Goal: Transaction & Acquisition: Purchase product/service

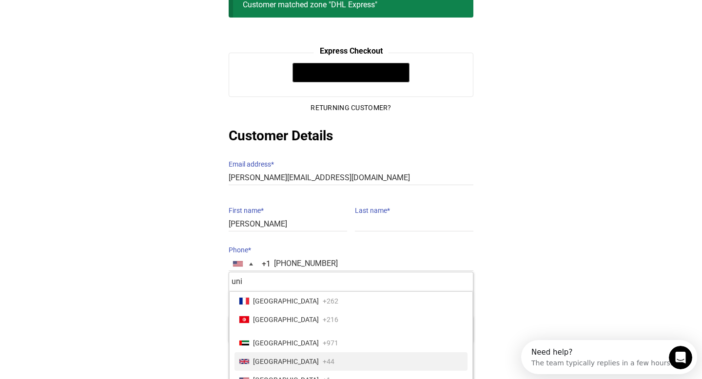
type input "uni"
click at [272, 355] on span "[GEOGRAPHIC_DATA]" at bounding box center [286, 362] width 66 height 14
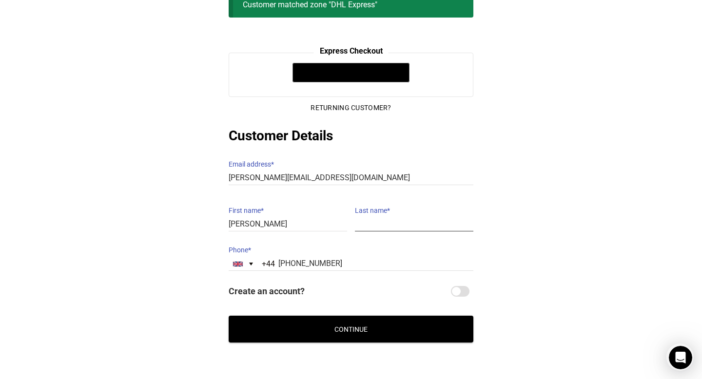
click at [374, 221] on input "Last name *" at bounding box center [414, 224] width 118 height 14
type input "[PERSON_NAME]"
click at [463, 286] on input "Create an account?" at bounding box center [460, 291] width 19 height 11
checkbox input "true"
click at [422, 321] on button "Continue" at bounding box center [351, 329] width 245 height 27
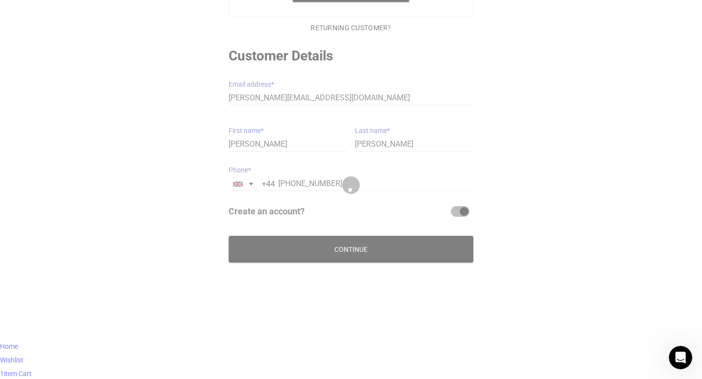
scroll to position [80, 0]
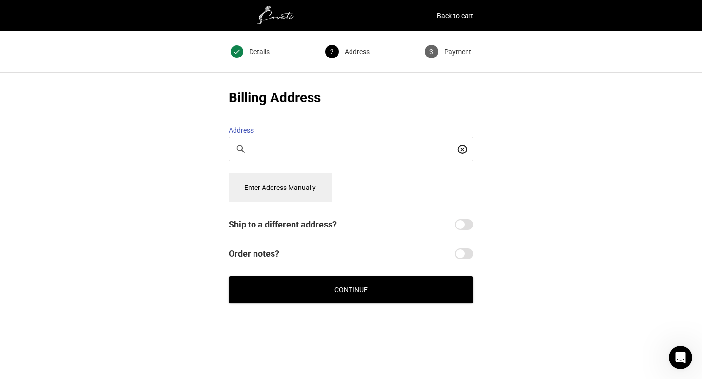
click at [330, 137] on div at bounding box center [351, 148] width 244 height 23
type input "j"
click at [291, 177] on button "Enter Address Manually" at bounding box center [280, 187] width 103 height 29
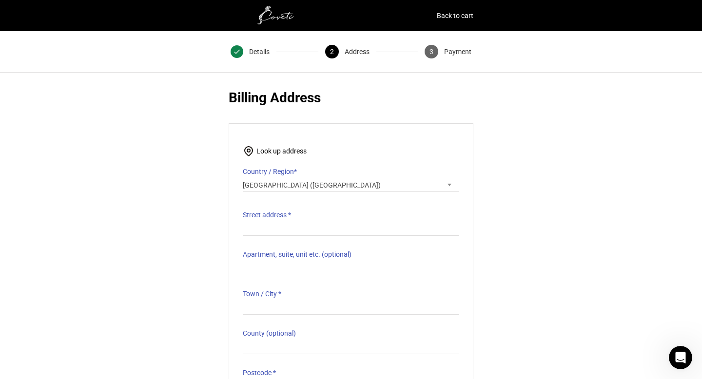
click at [275, 180] on span "[GEOGRAPHIC_DATA] ([GEOGRAPHIC_DATA])" at bounding box center [351, 185] width 216 height 14
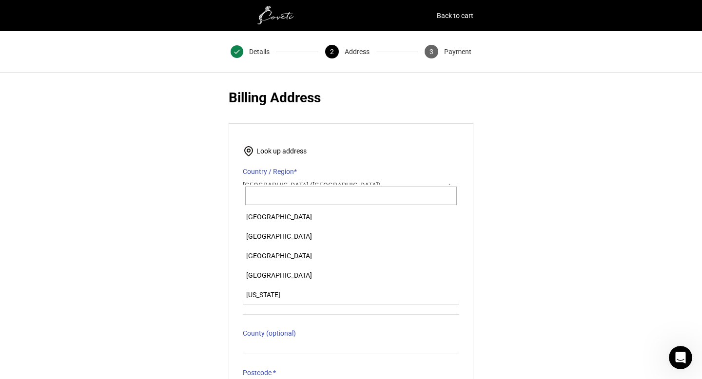
scroll to position [4505, 0]
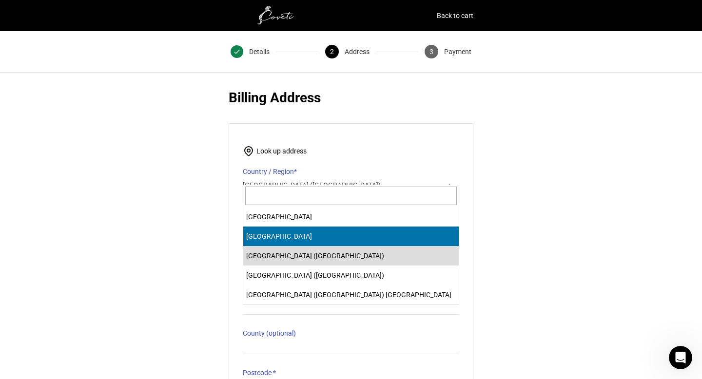
select select "AE"
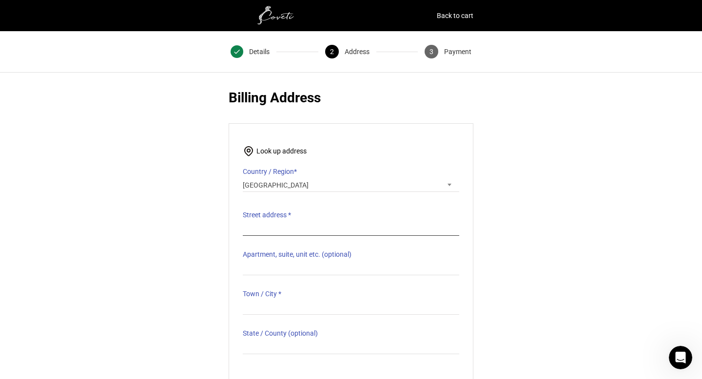
click at [272, 227] on input "Street address *" at bounding box center [351, 229] width 216 height 14
type input "[GEOGRAPHIC_DATA] 9"
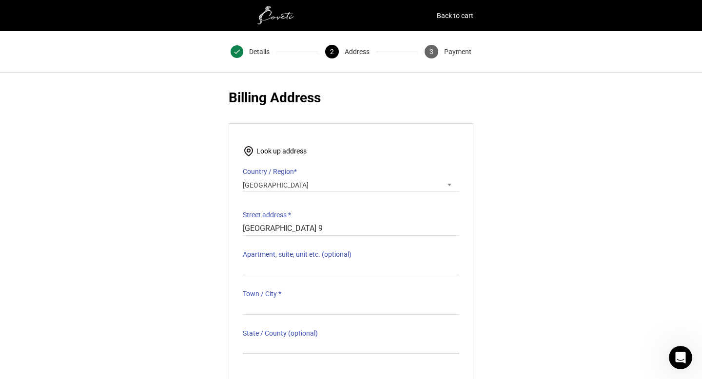
type input "[GEOGRAPHIC_DATA]"
click at [288, 261] on input "Apartment, suite, unit etc. (optional)" at bounding box center [351, 268] width 216 height 14
type input "Villa X48"
click at [282, 301] on input "Town / City *" at bounding box center [351, 308] width 216 height 14
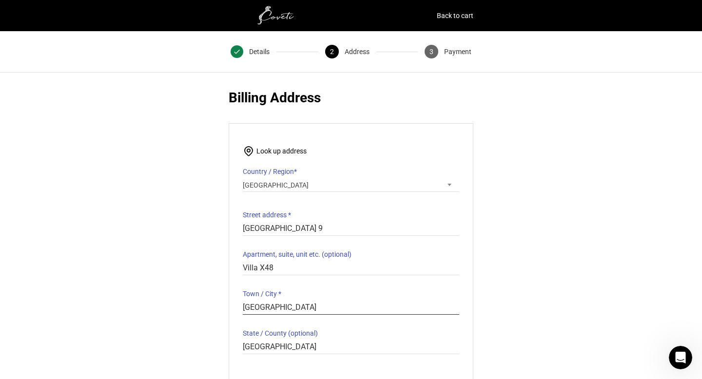
type input "[GEOGRAPHIC_DATA]"
click at [171, 260] on div "@import url(//[DOMAIN_NAME][URL]) •••••• Express Checkout @import url(//[DOMAIN…" at bounding box center [351, 284] width 702 height 393
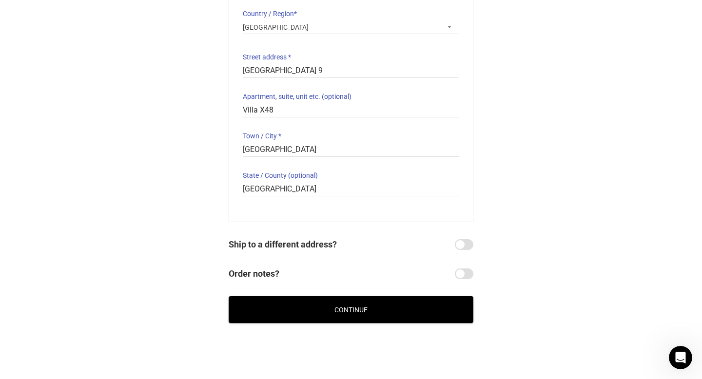
scroll to position [166, 0]
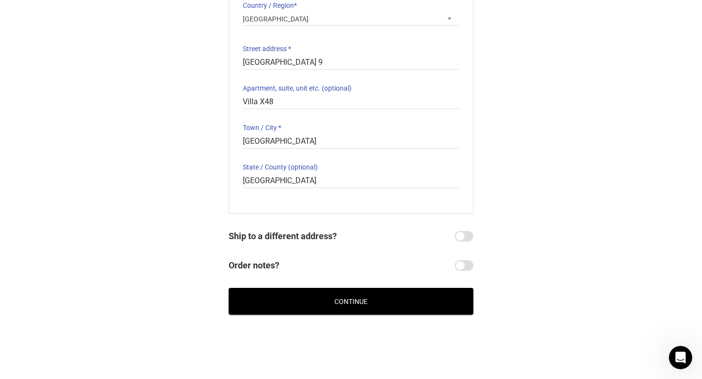
click at [463, 231] on input "Ship to a different address?" at bounding box center [464, 236] width 19 height 11
checkbox input "true"
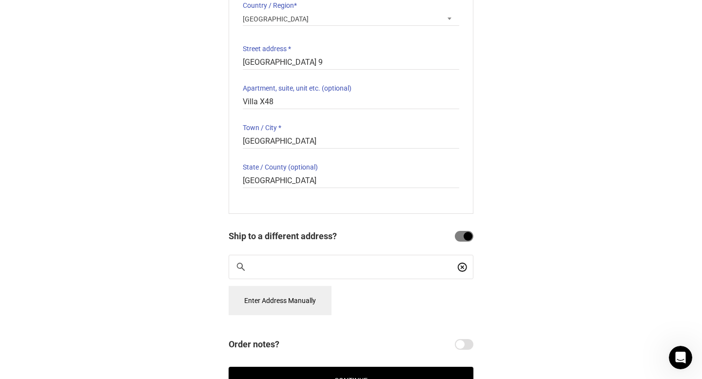
click at [324, 262] on input "Search For a Place" at bounding box center [354, 267] width 202 height 11
click at [290, 286] on button "Enter Address Manually" at bounding box center [280, 300] width 103 height 29
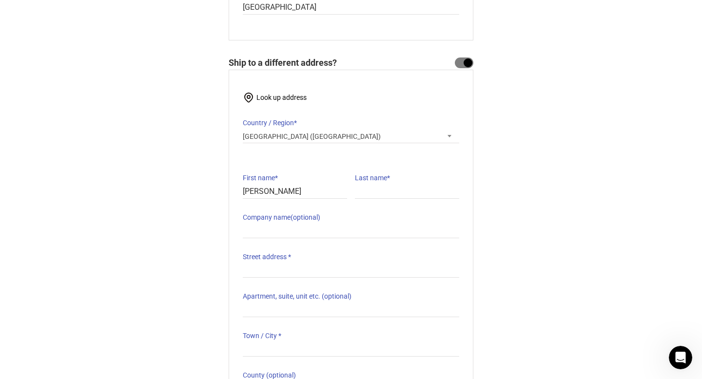
scroll to position [342, 0]
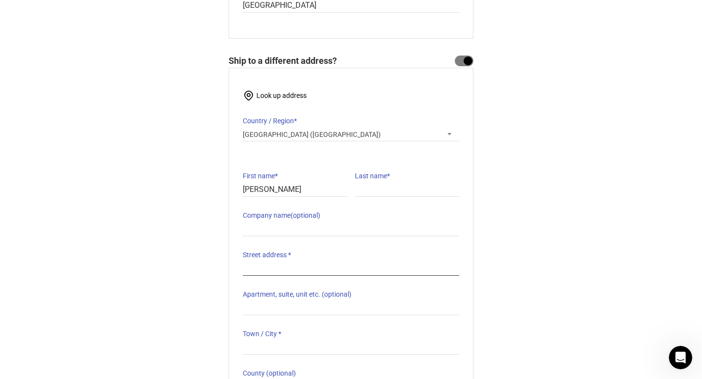
click at [295, 262] on input "Street address *" at bounding box center [351, 269] width 216 height 14
type input "[STREET_ADDRESS]"
type input "[PERSON_NAME]"
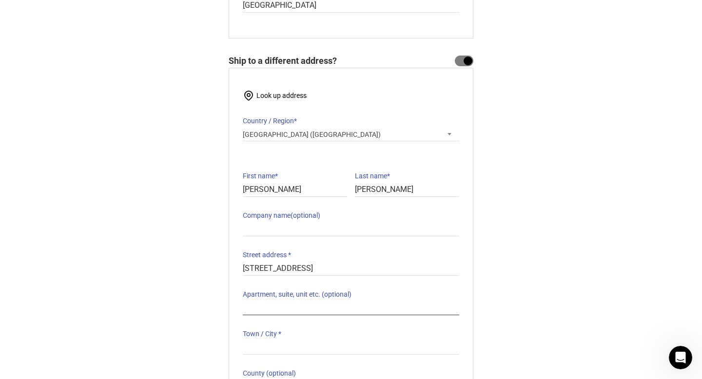
type input "[GEOGRAPHIC_DATA]"
type input "Choose..."
type input "SW113HZ"
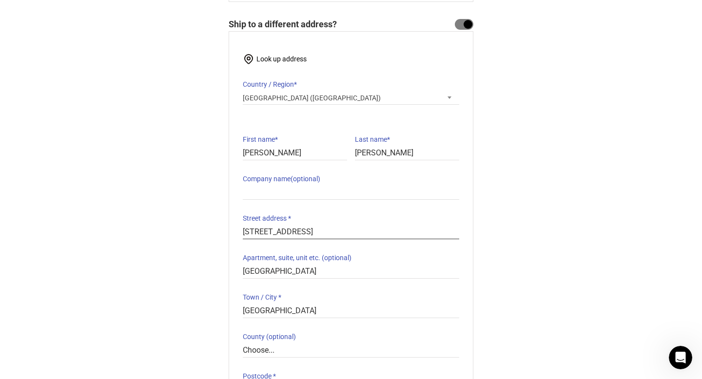
scroll to position [393, 0]
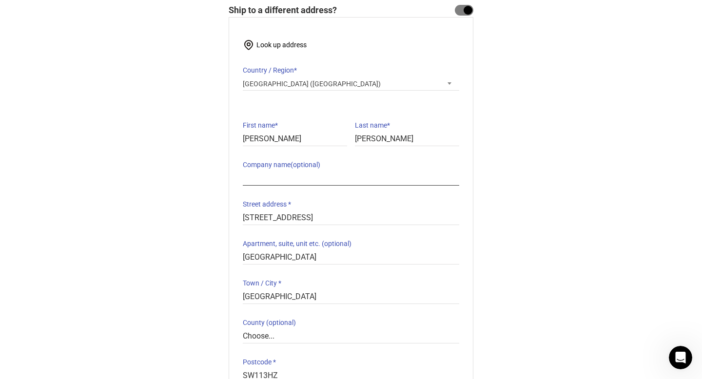
click at [303, 175] on input "Company name (optional)" at bounding box center [351, 179] width 216 height 14
type input "[GEOGRAPHIC_DATA]"
click at [177, 198] on div "@import url(//[DOMAIN_NAME][URL]) •••••• Express Checkout @import url(//[DOMAIN…" at bounding box center [351, 89] width 702 height 787
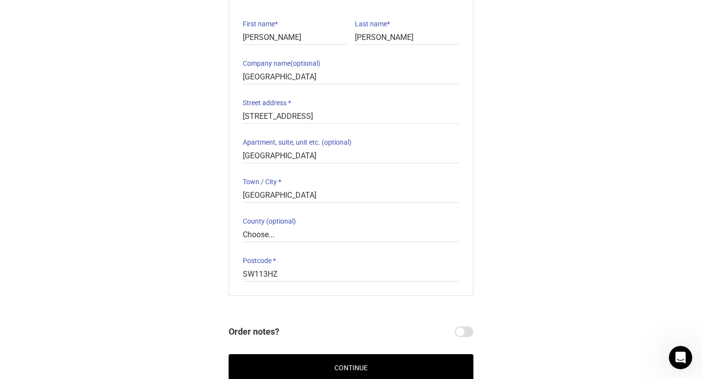
scroll to position [525, 0]
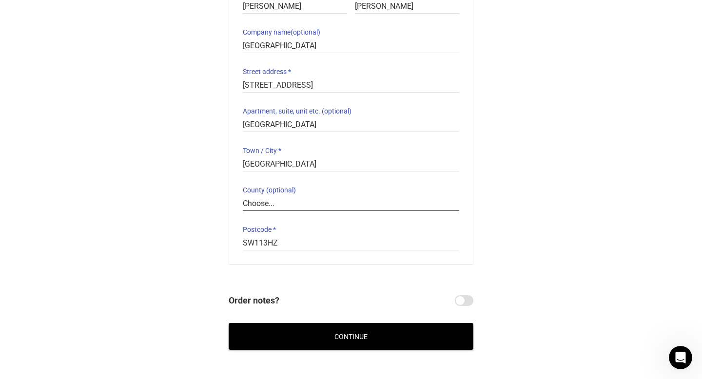
click at [266, 197] on input "Choose..." at bounding box center [351, 204] width 216 height 14
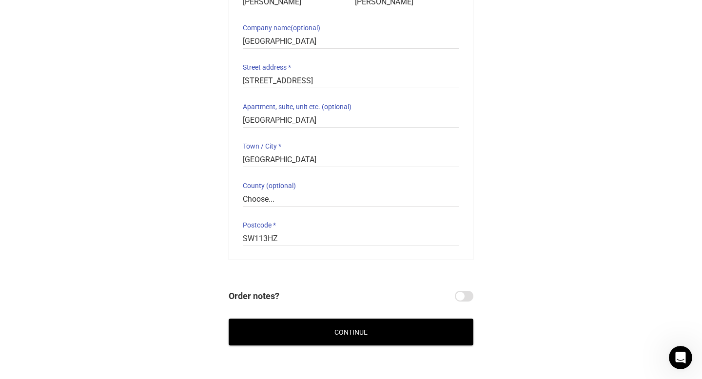
scroll to position [540, 0]
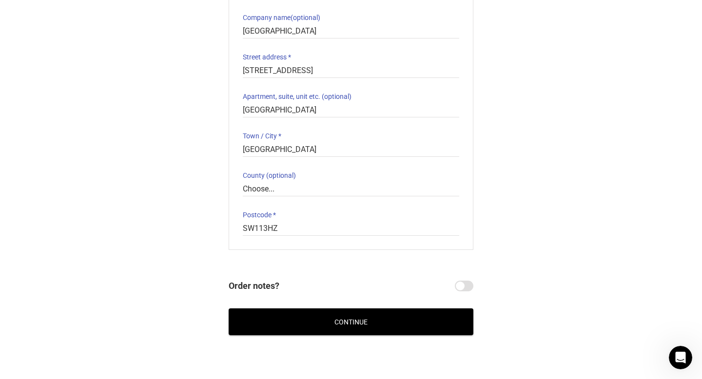
click at [358, 309] on button "Continue" at bounding box center [351, 322] width 245 height 27
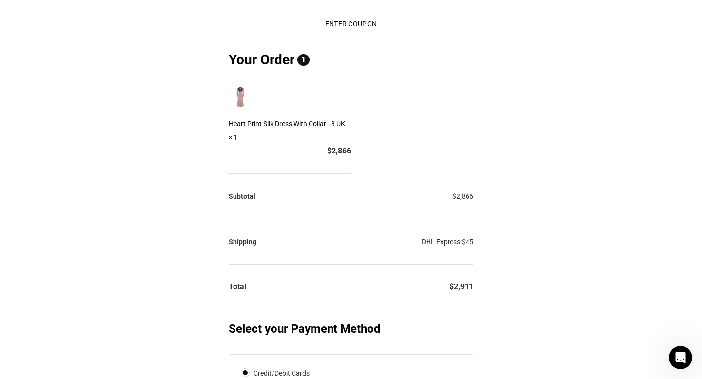
scroll to position [61, 0]
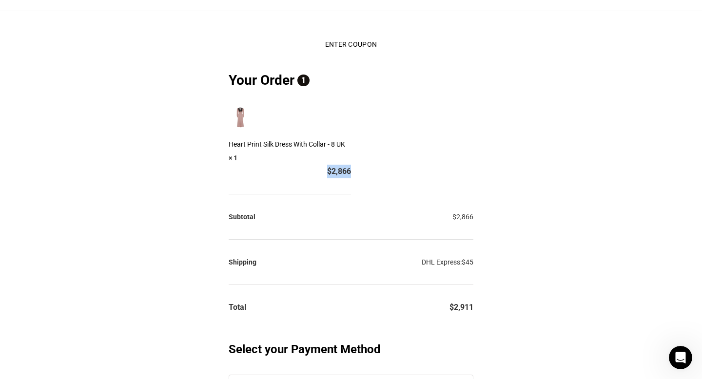
drag, startPoint x: 471, startPoint y: 139, endPoint x: 432, endPoint y: 136, distance: 39.1
click at [351, 165] on div "$ 2,866" at bounding box center [290, 172] width 122 height 14
copy bdi "$ 2,866"
click at [351, 165] on div "$ 2,866" at bounding box center [290, 172] width 122 height 14
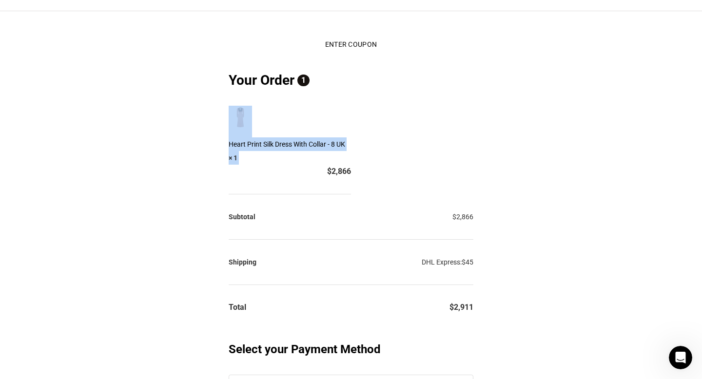
drag, startPoint x: 430, startPoint y: 140, endPoint x: 482, endPoint y: 137, distance: 52.2
click at [483, 138] on section "Enter Coupon If you have a coupon code, please apply it below. Apply coupon You…" at bounding box center [351, 363] width 268 height 658
click at [482, 137] on section "Enter Coupon If you have a coupon code, please apply it below. Apply coupon You…" at bounding box center [351, 363] width 268 height 658
drag, startPoint x: 478, startPoint y: 138, endPoint x: 449, endPoint y: 137, distance: 28.8
click at [449, 137] on section "Enter Coupon If you have a coupon code, please apply it below. Apply coupon You…" at bounding box center [351, 363] width 268 height 658
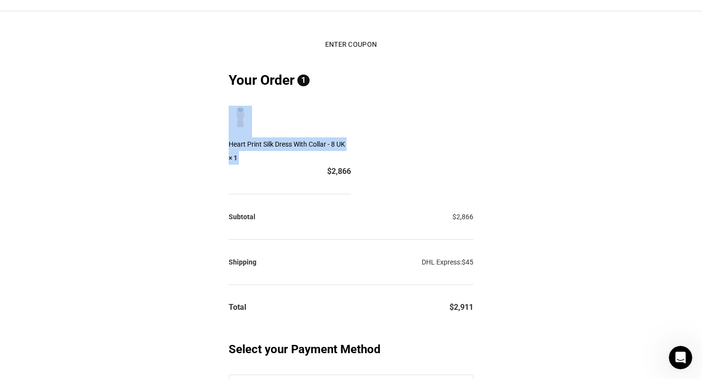
click at [332, 167] on span "$" at bounding box center [329, 171] width 4 height 9
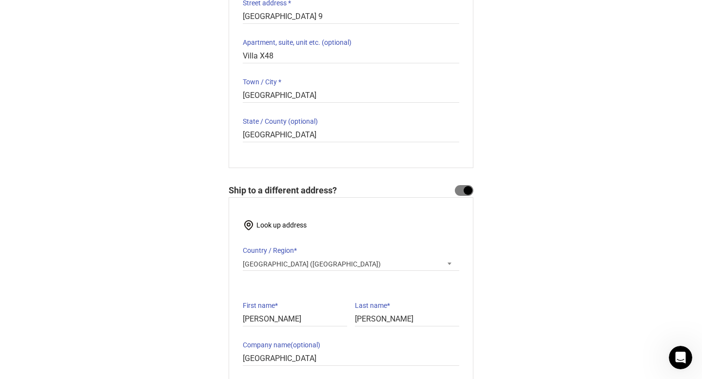
scroll to position [241, 0]
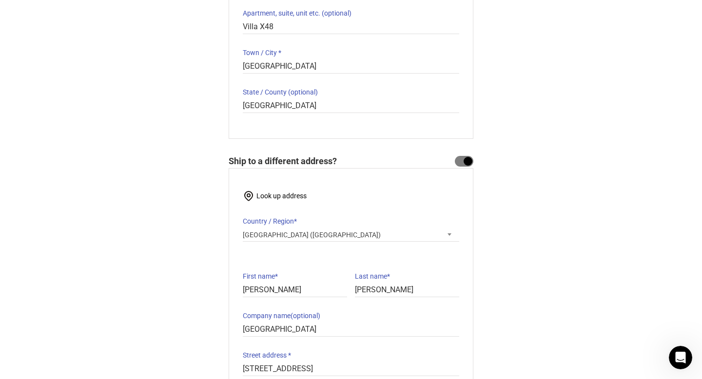
click at [469, 156] on input "Ship to a different address?" at bounding box center [464, 161] width 19 height 11
checkbox input "false"
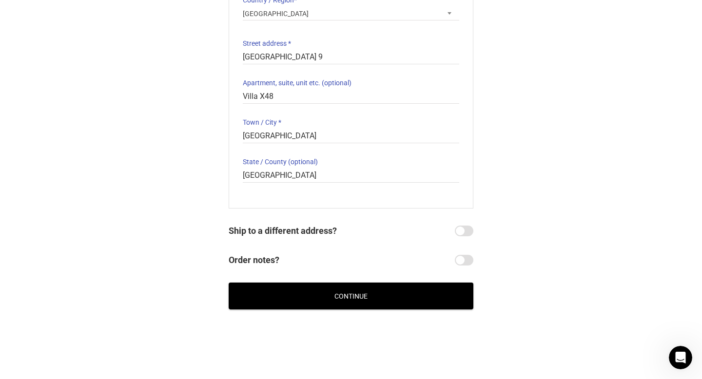
click at [403, 283] on button "Continue" at bounding box center [351, 296] width 245 height 27
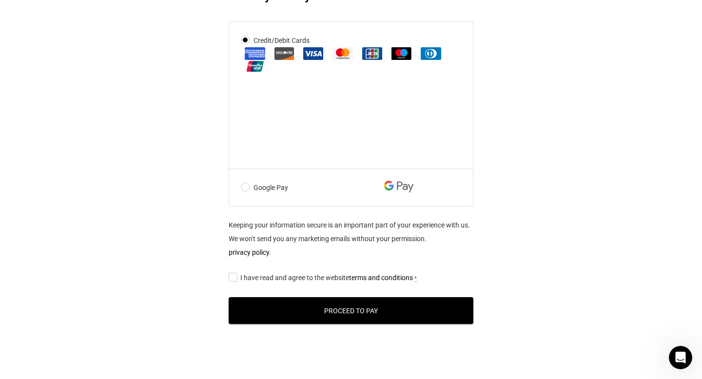
scroll to position [418, 0]
